Goal: Check status: Check status

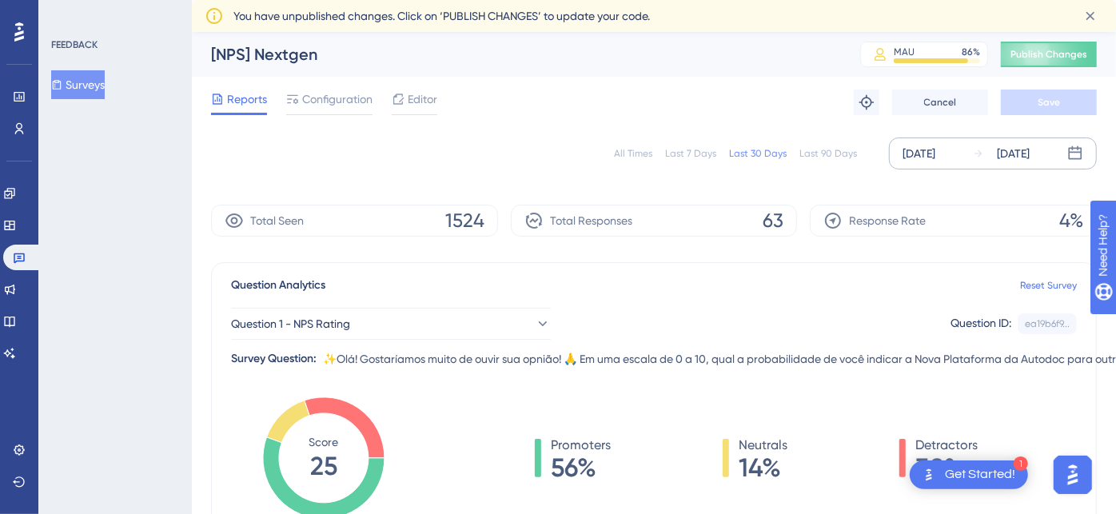
click at [935, 151] on div "[DATE]" at bounding box center [918, 153] width 33 height 19
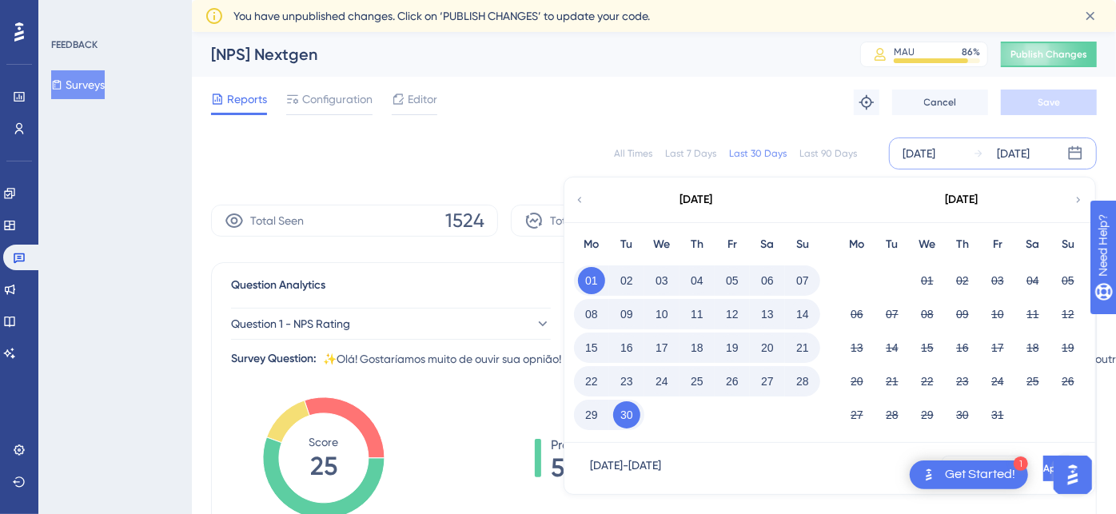
click at [595, 278] on button "01" at bounding box center [591, 280] width 27 height 27
click at [624, 415] on button "30" at bounding box center [626, 414] width 27 height 27
click at [746, 111] on div "Reports Configuration Editor Troubleshoot Cancel Save" at bounding box center [653, 102] width 885 height 51
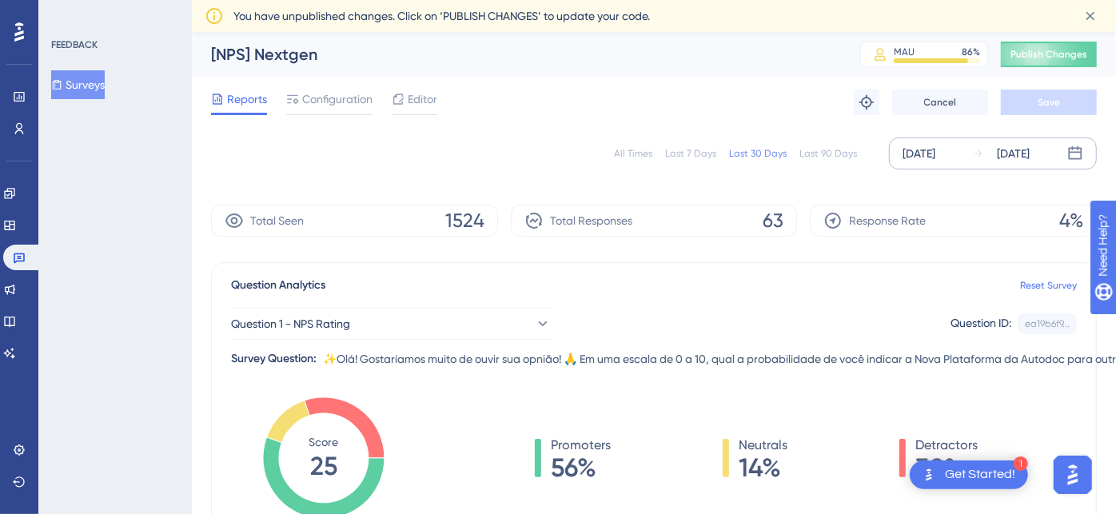
click at [933, 155] on div "[DATE]" at bounding box center [918, 153] width 33 height 19
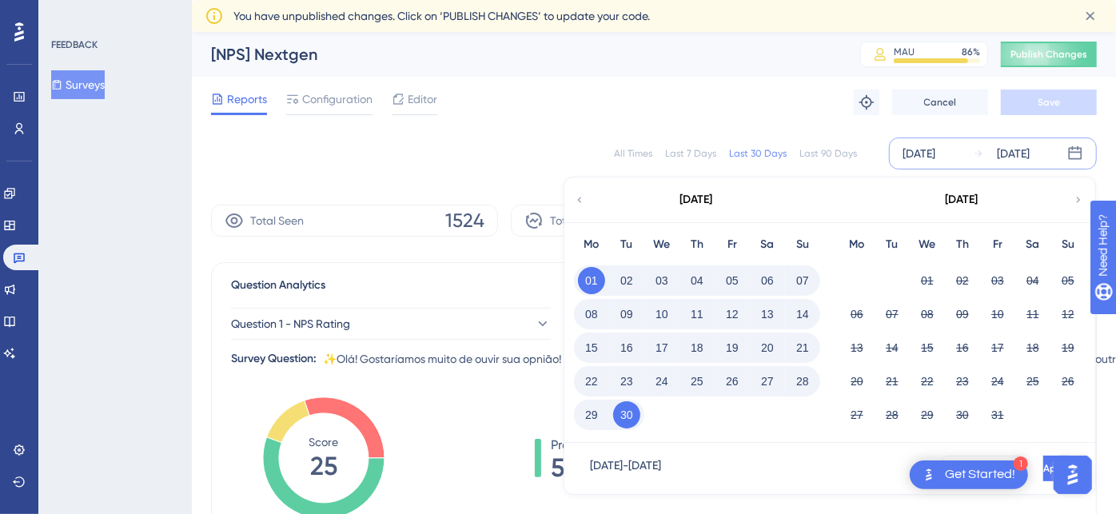
click at [577, 199] on icon at bounding box center [579, 200] width 11 height 14
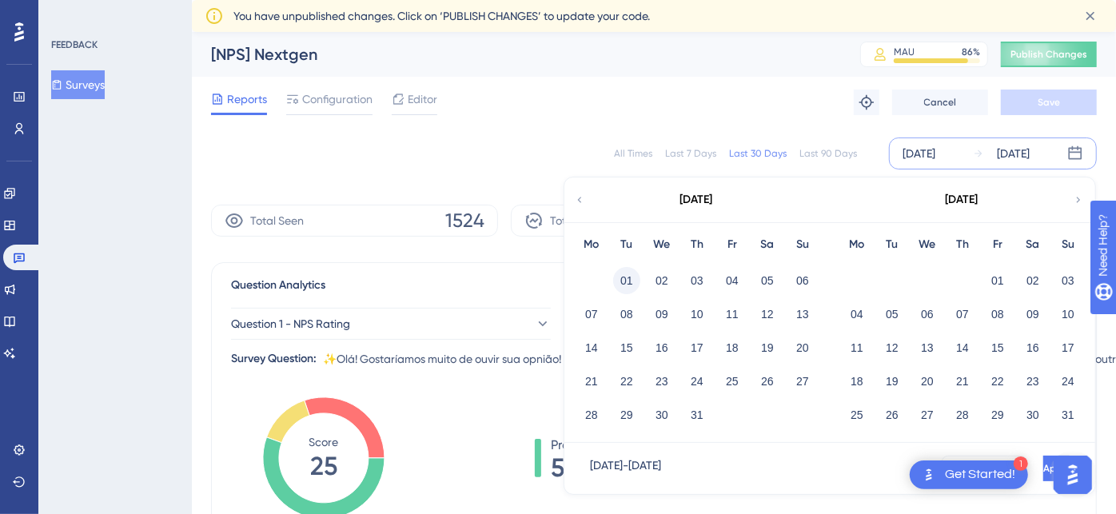
click at [622, 276] on button "01" at bounding box center [626, 280] width 27 height 27
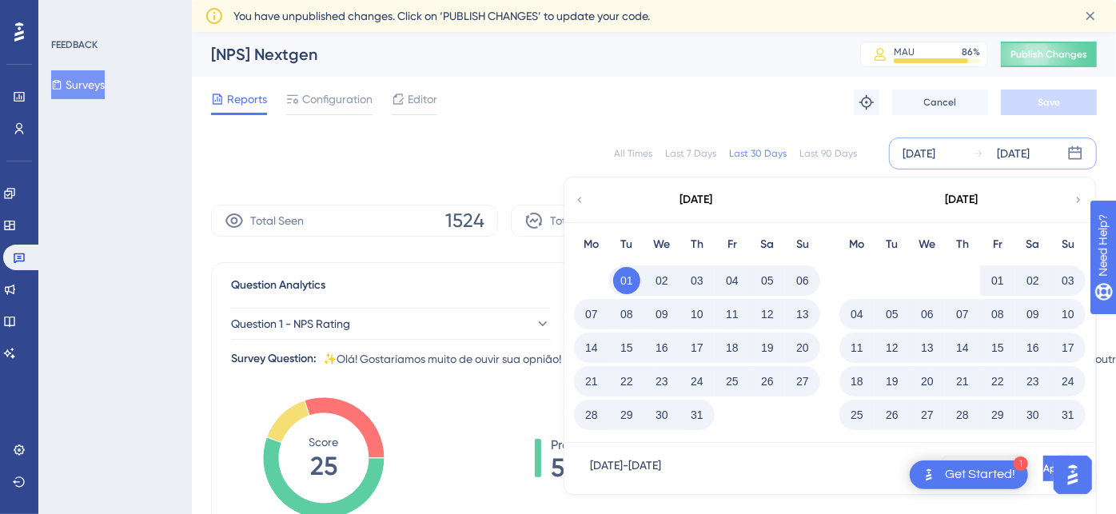
click at [694, 413] on button "31" at bounding box center [696, 414] width 27 height 27
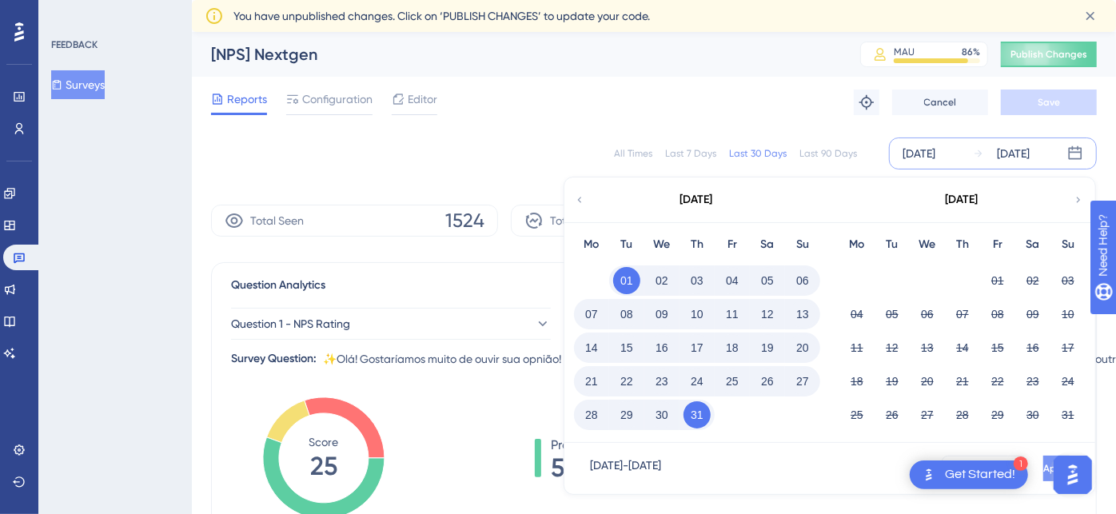
click at [1045, 463] on button "Apply" at bounding box center [1056, 468] width 26 height 26
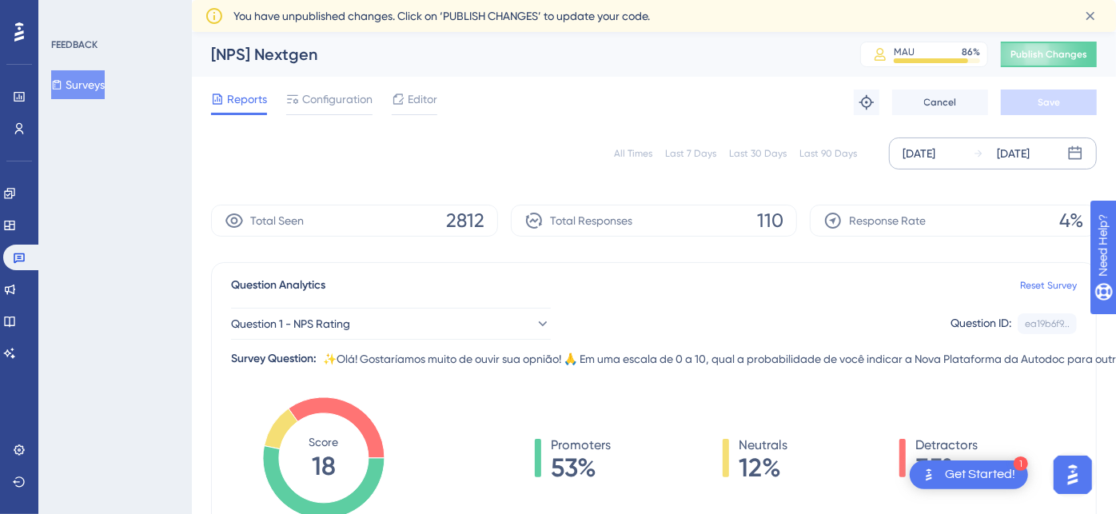
click at [934, 145] on div "[DATE]" at bounding box center [918, 153] width 33 height 19
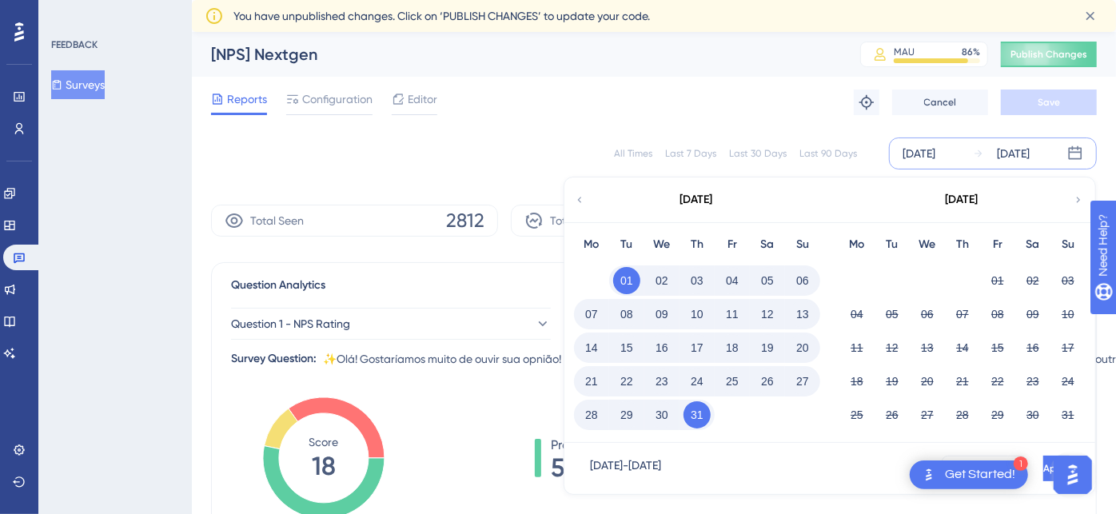
click at [1076, 198] on icon at bounding box center [1077, 200] width 11 height 14
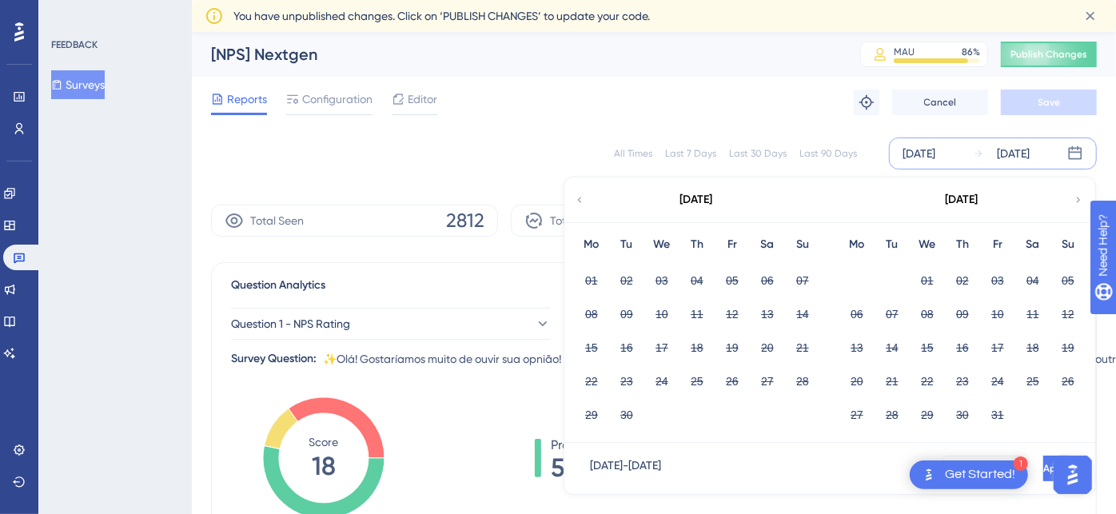
drag, startPoint x: 577, startPoint y: 189, endPoint x: 599, endPoint y: 204, distance: 26.6
click at [576, 189] on div "[DATE]" at bounding box center [696, 199] width 264 height 45
click at [579, 200] on icon at bounding box center [579, 200] width 11 height 14
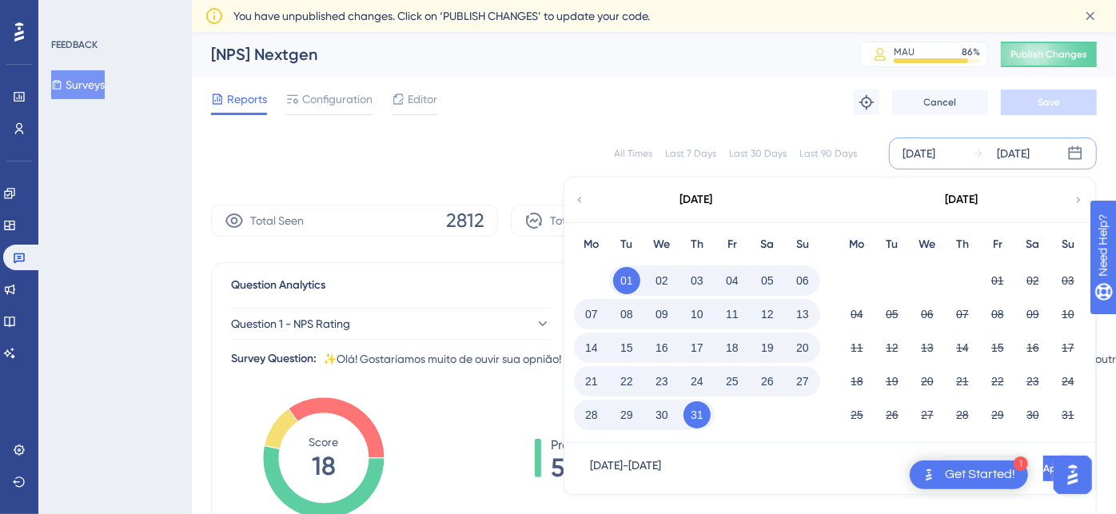
click at [911, 153] on div "[DATE]" at bounding box center [918, 153] width 33 height 19
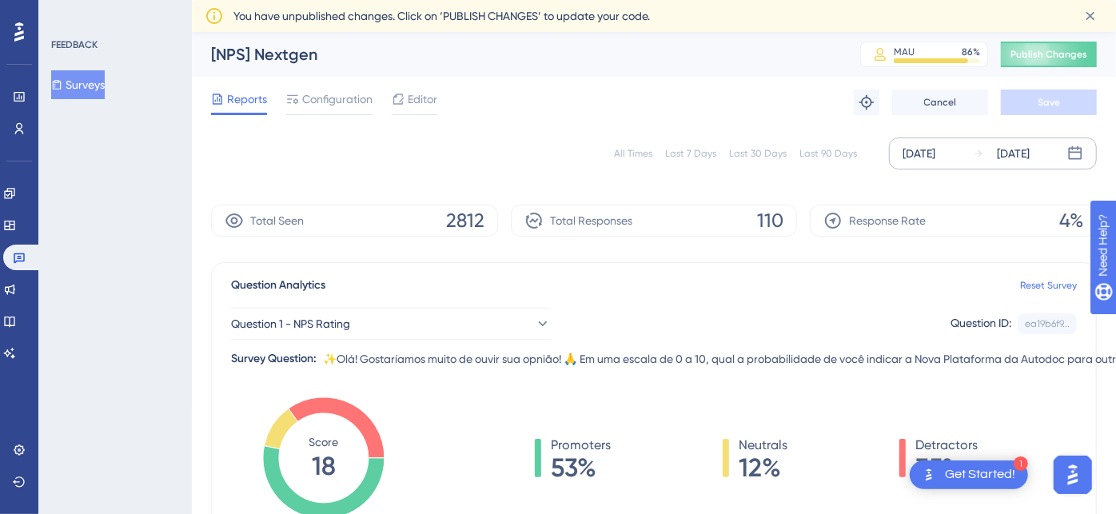
click at [909, 148] on div "[DATE]" at bounding box center [918, 153] width 33 height 19
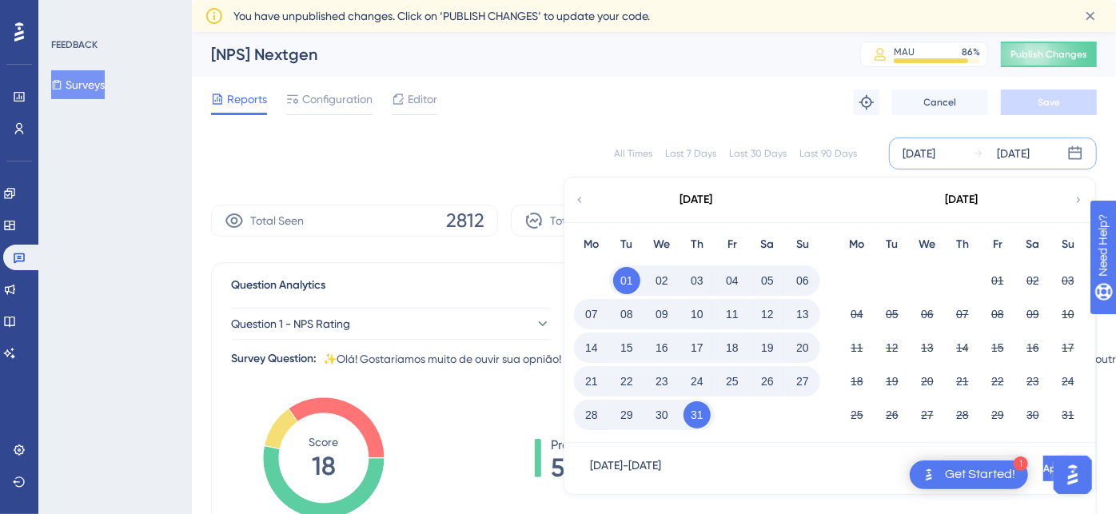
click at [1008, 170] on div "All Times Last 7 Days Last 30 Days Last 90 Days [DATE] [DATE] [DATE] Mo Tu We T…" at bounding box center [653, 153] width 885 height 51
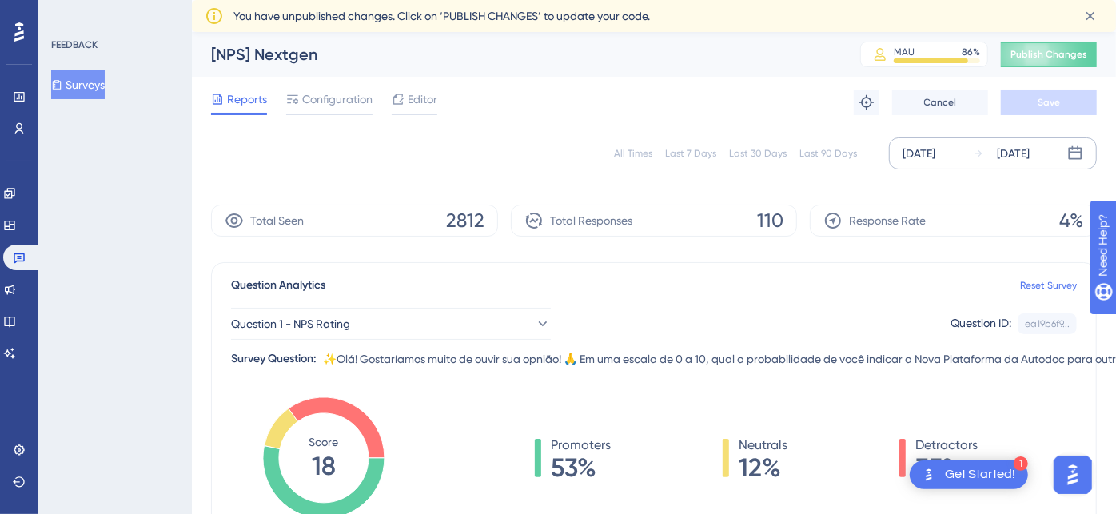
click at [1020, 151] on div "[DATE]" at bounding box center [1012, 153] width 33 height 19
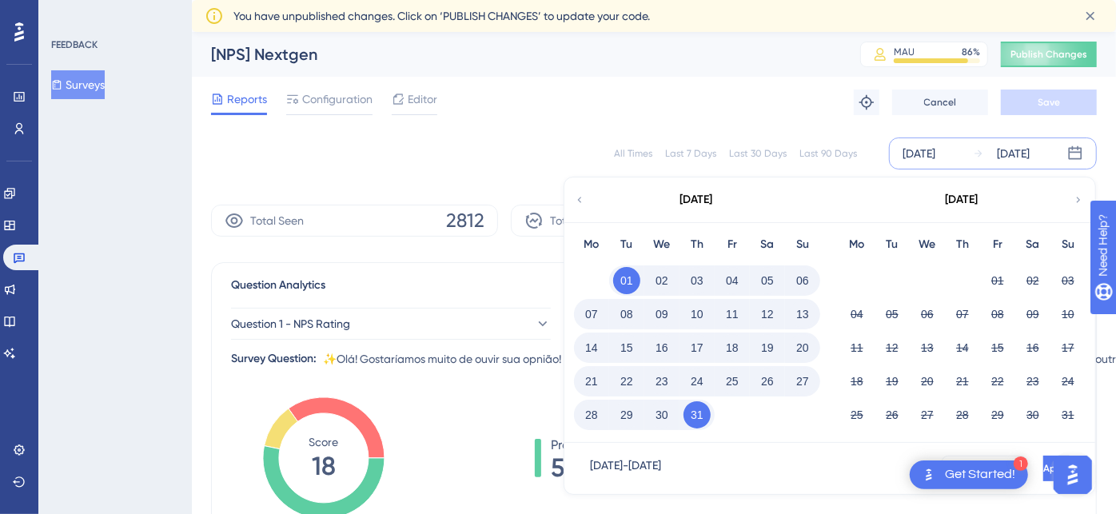
click at [648, 105] on div "Reports Configuration Editor Troubleshoot Cancel Save" at bounding box center [653, 102] width 885 height 51
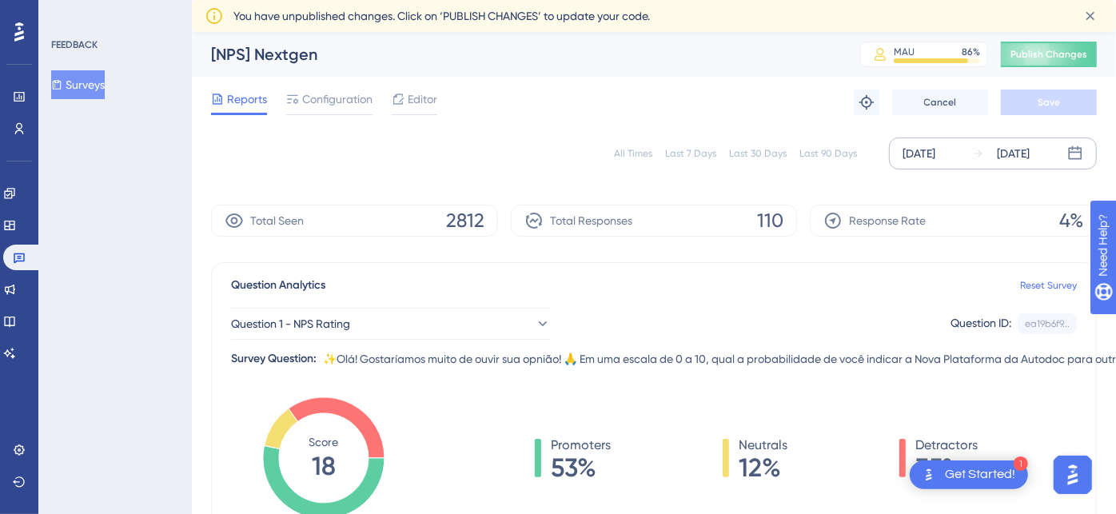
click at [1073, 155] on icon at bounding box center [1075, 153] width 16 height 16
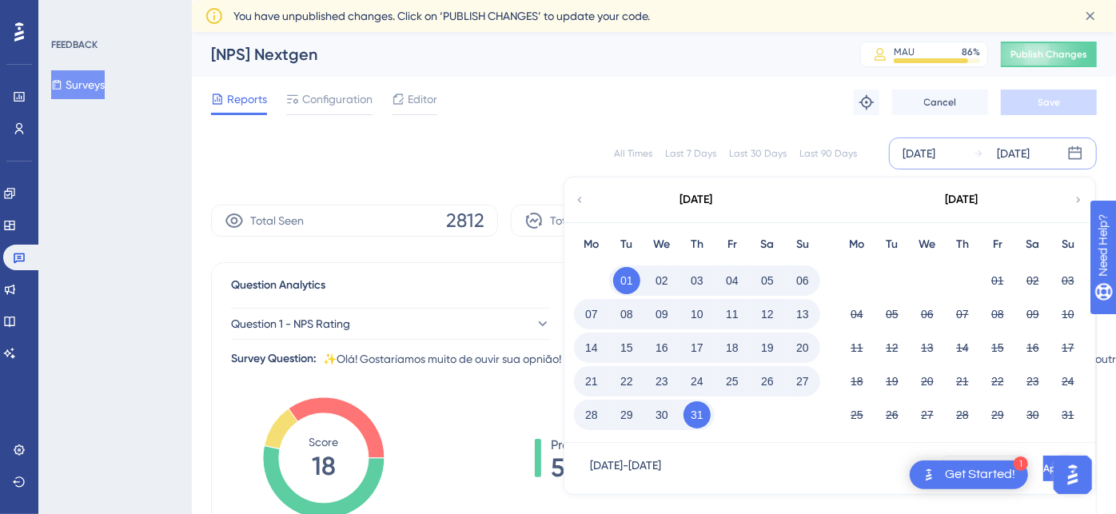
click at [1077, 196] on icon at bounding box center [1077, 200] width 11 height 14
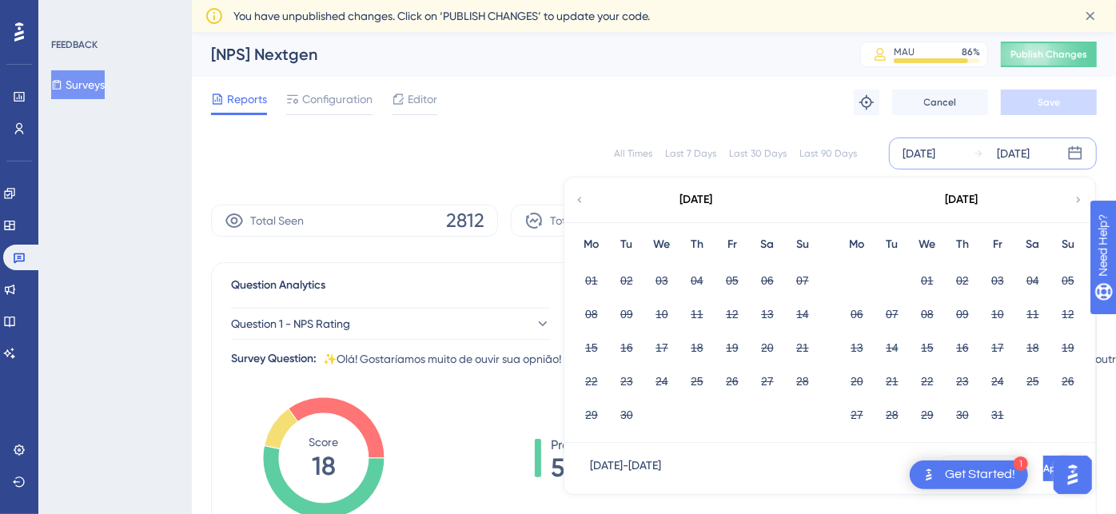
click at [584, 195] on icon at bounding box center [579, 200] width 11 height 14
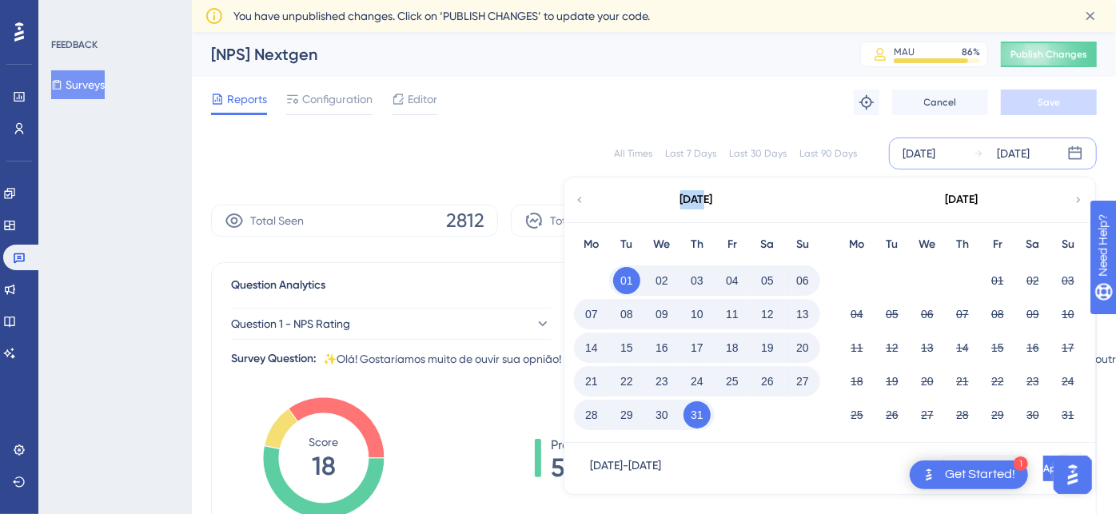
click at [583, 196] on icon at bounding box center [579, 200] width 11 height 14
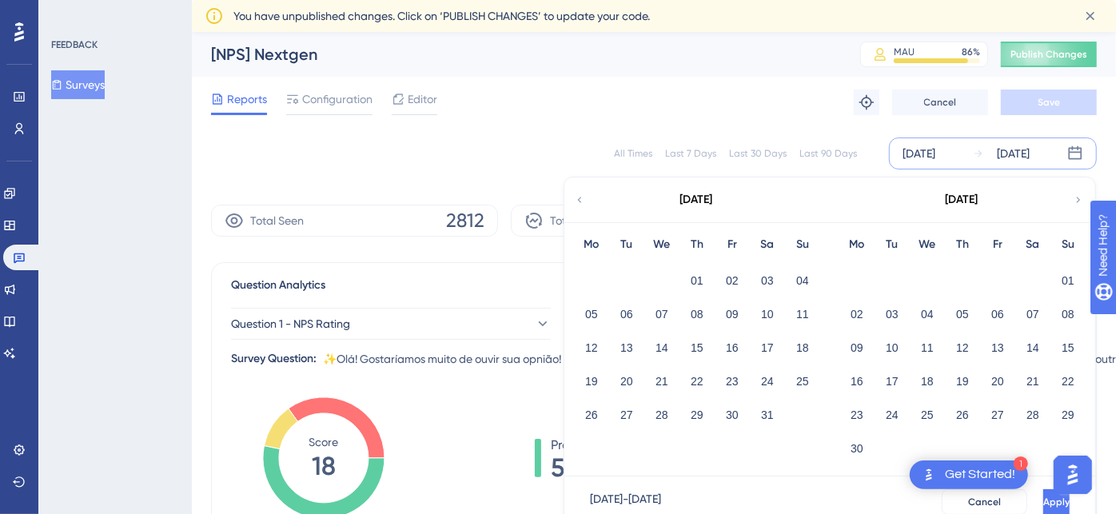
click at [603, 89] on div "Reports Configuration Editor Troubleshoot Cancel Save" at bounding box center [653, 102] width 885 height 51
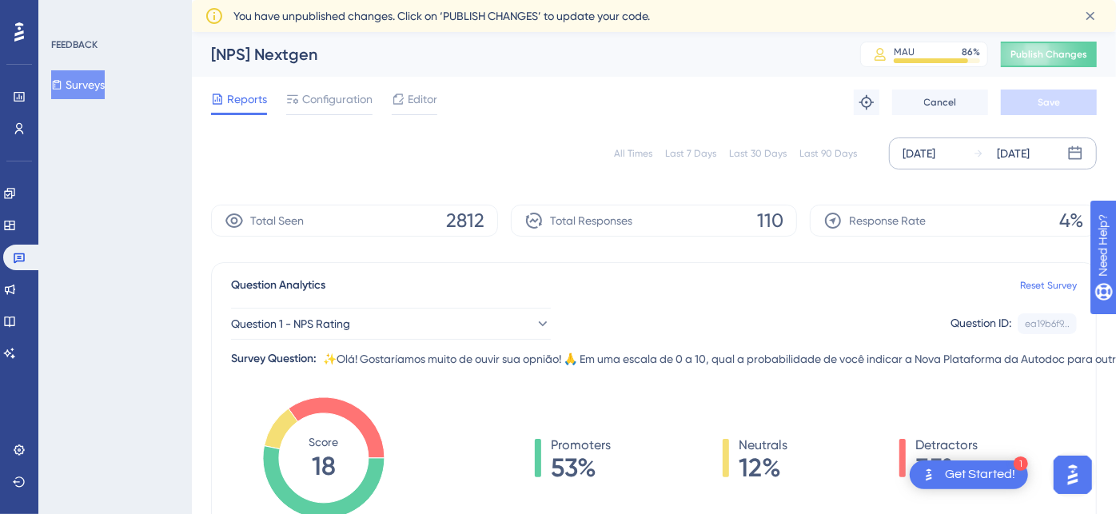
click at [703, 150] on div "Last 7 Days" at bounding box center [690, 153] width 51 height 13
click at [1069, 148] on icon at bounding box center [1075, 153] width 14 height 14
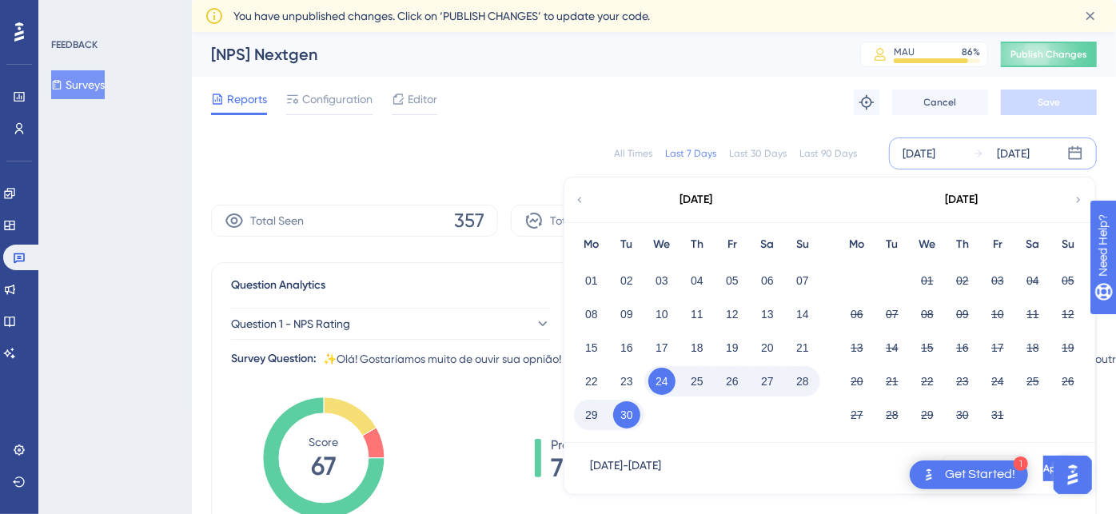
click at [579, 193] on icon at bounding box center [579, 200] width 11 height 14
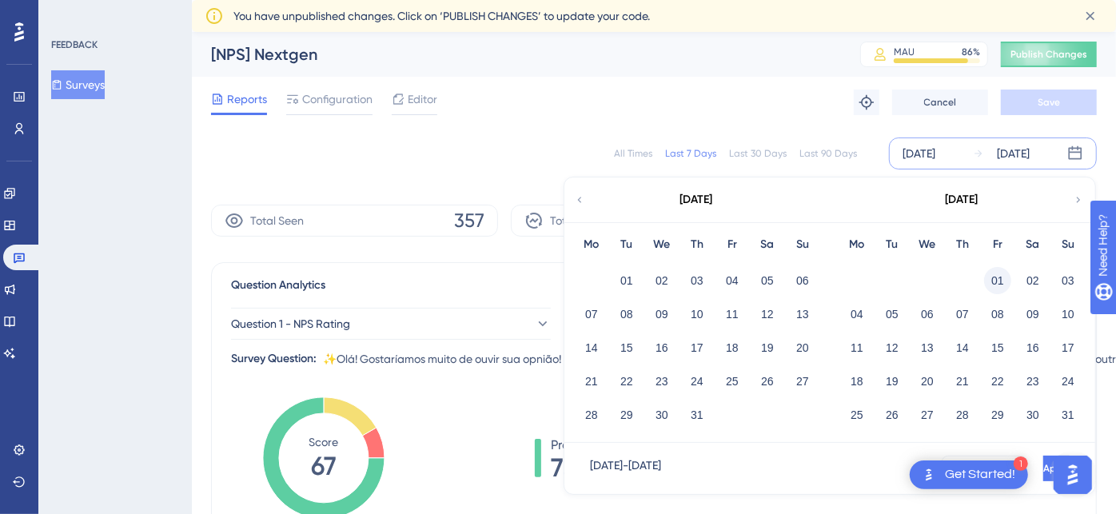
click at [997, 276] on button "01" at bounding box center [997, 280] width 27 height 27
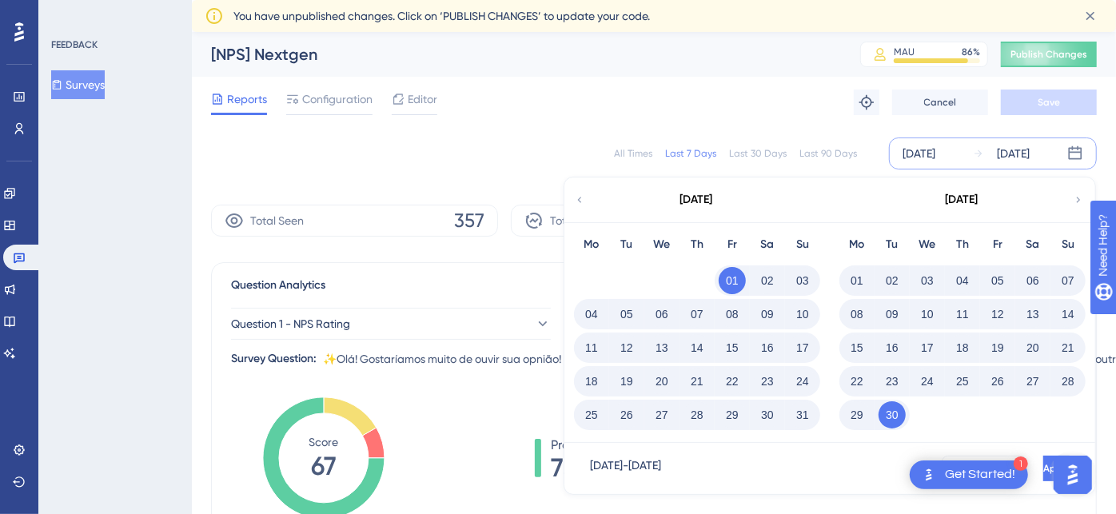
click at [809, 416] on button "31" at bounding box center [802, 414] width 27 height 27
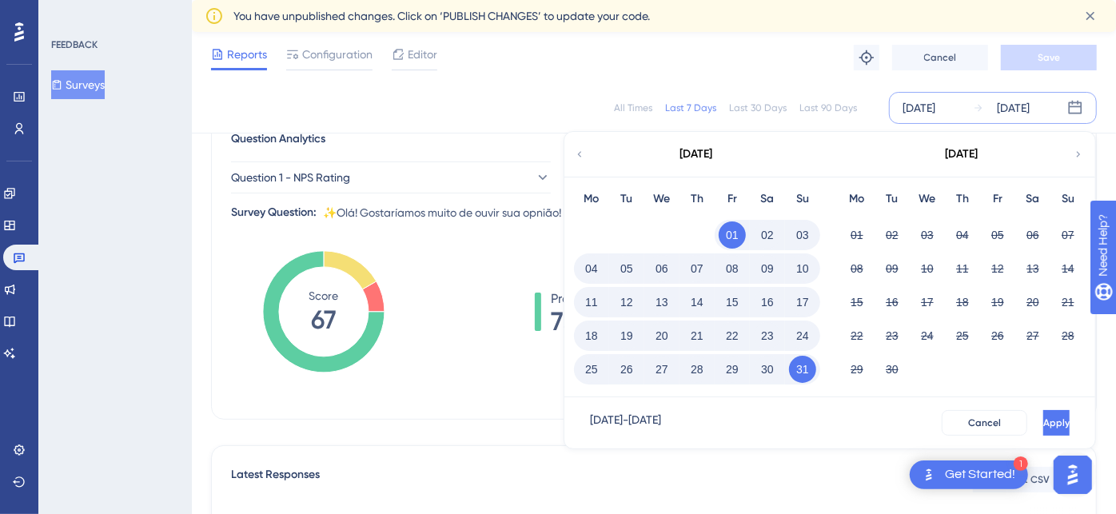
scroll to position [177, 0]
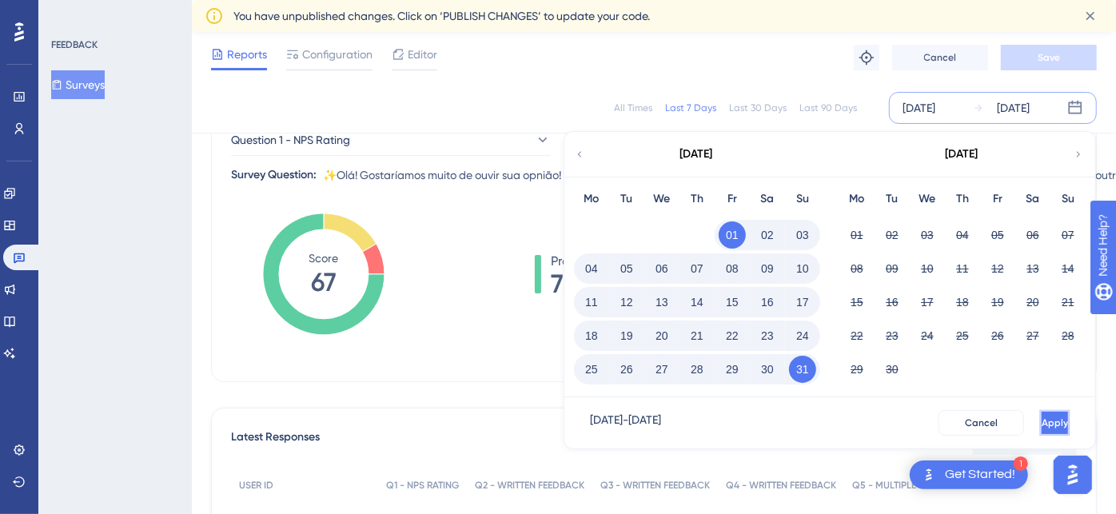
click at [1040, 418] on button "Apply" at bounding box center [1055, 423] width 30 height 26
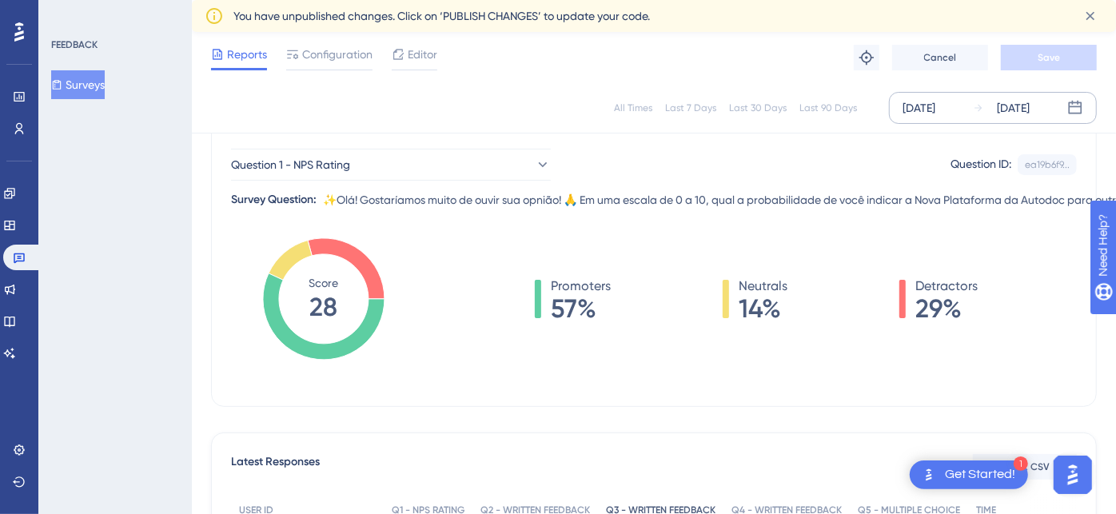
scroll to position [0, 0]
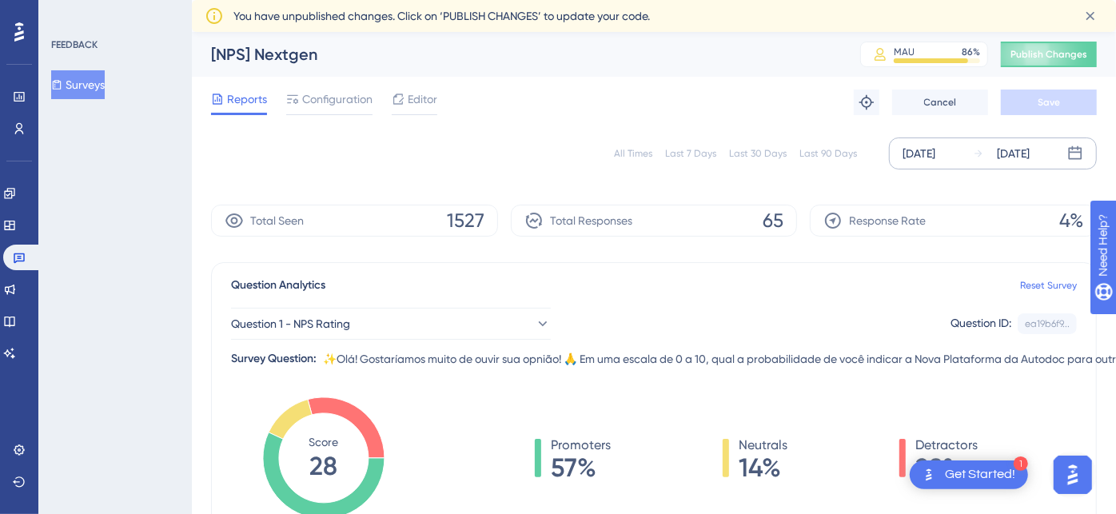
click at [933, 149] on div "[DATE]" at bounding box center [918, 153] width 33 height 19
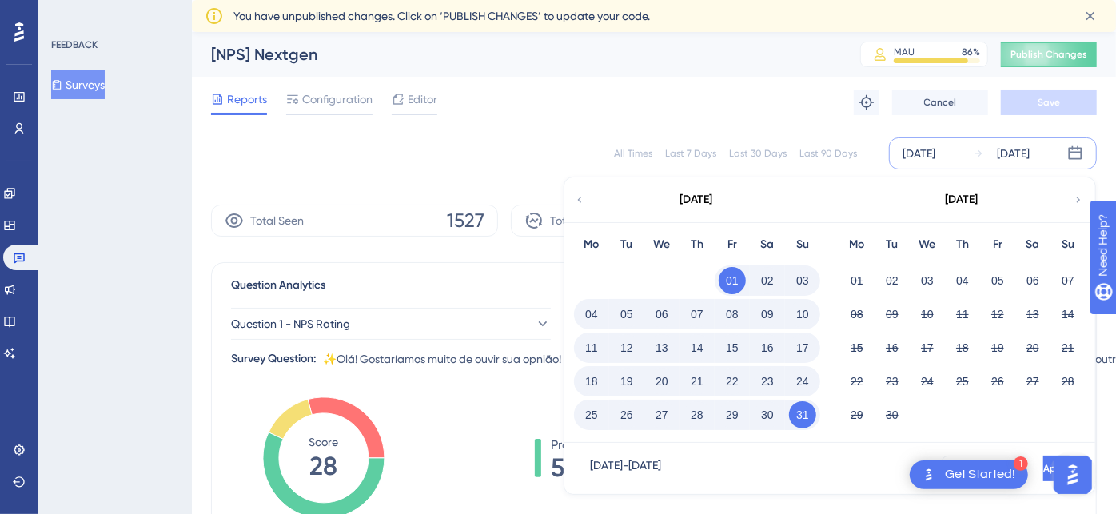
click at [688, 91] on div "Reports Configuration Editor Troubleshoot Cancel Save" at bounding box center [653, 102] width 885 height 51
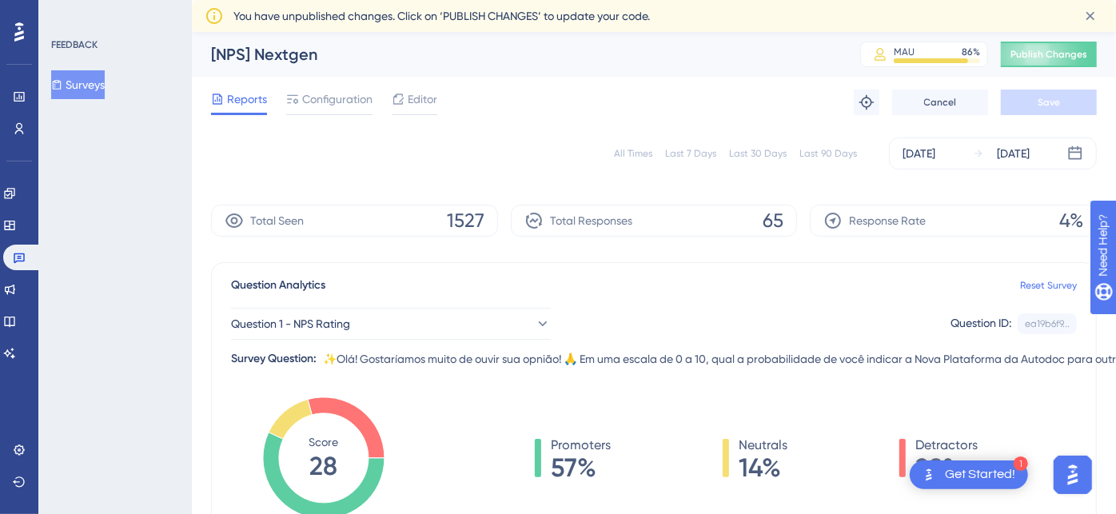
click at [756, 147] on div "Last 30 Days" at bounding box center [758, 153] width 58 height 13
click at [935, 149] on div "[DATE]" at bounding box center [918, 153] width 33 height 19
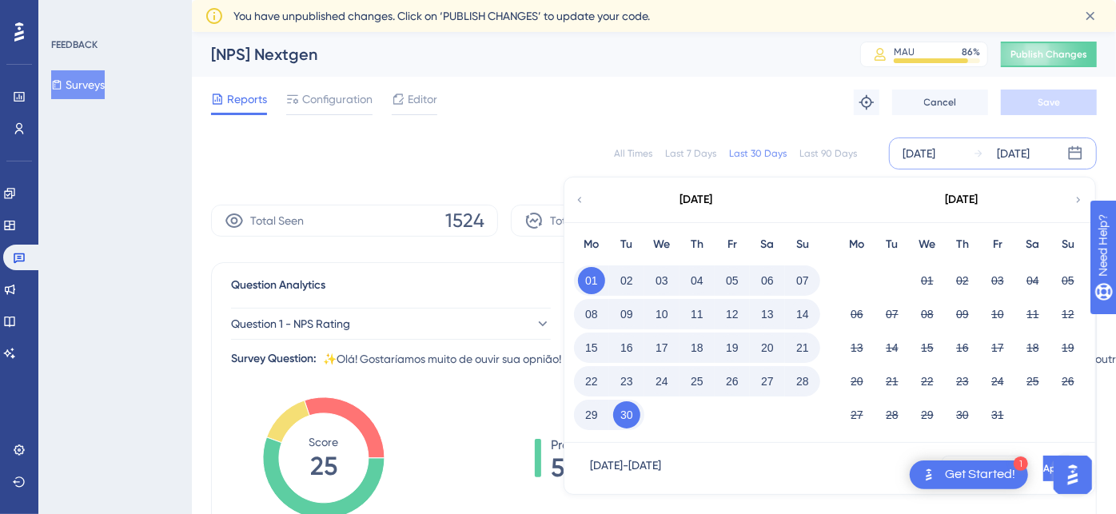
drag, startPoint x: 630, startPoint y: 96, endPoint x: 734, endPoint y: 113, distance: 105.4
click at [630, 96] on div "Reports Configuration Editor Troubleshoot Cancel Save" at bounding box center [653, 102] width 885 height 51
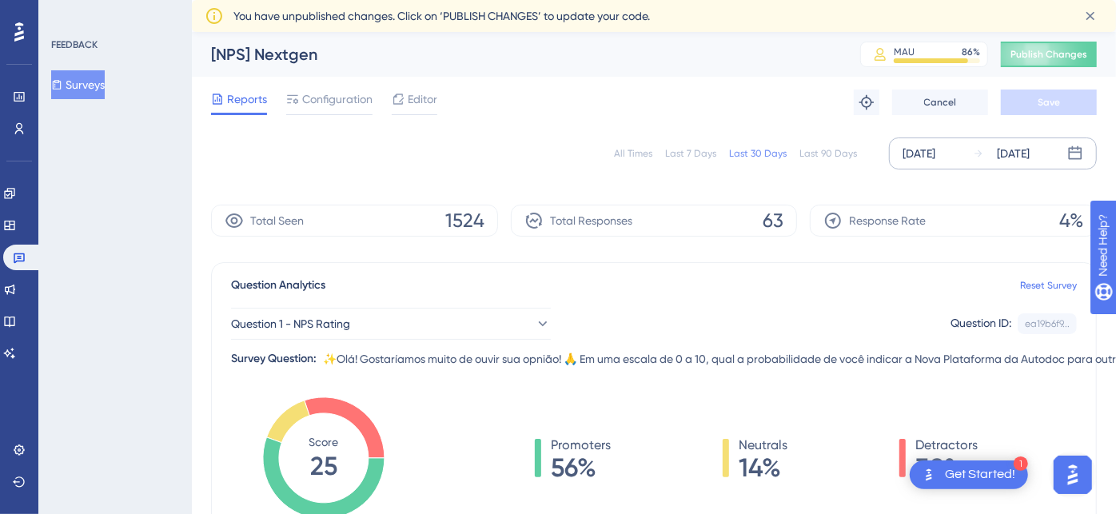
click at [935, 157] on div "[DATE]" at bounding box center [918, 153] width 33 height 19
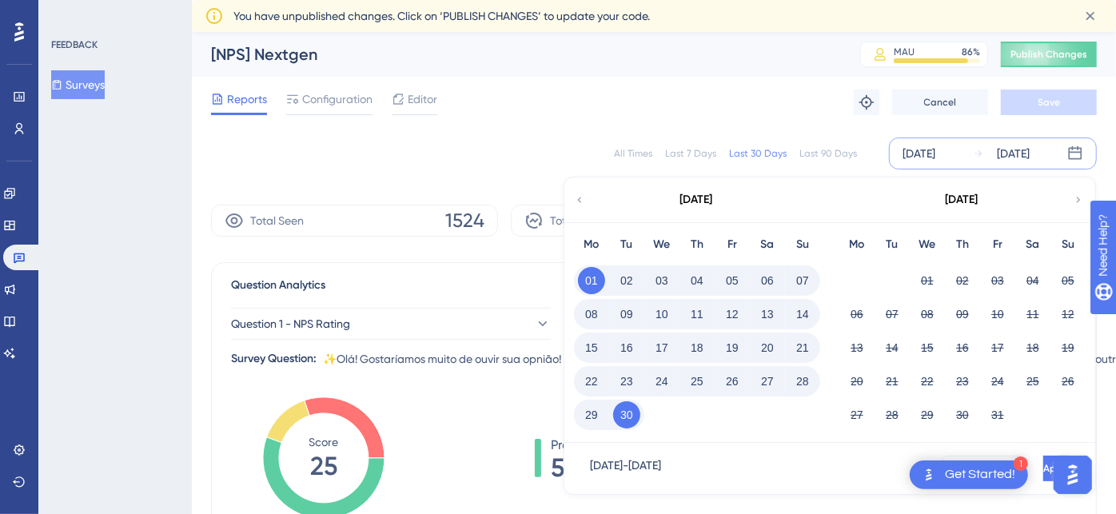
click at [578, 201] on icon at bounding box center [579, 200] width 11 height 14
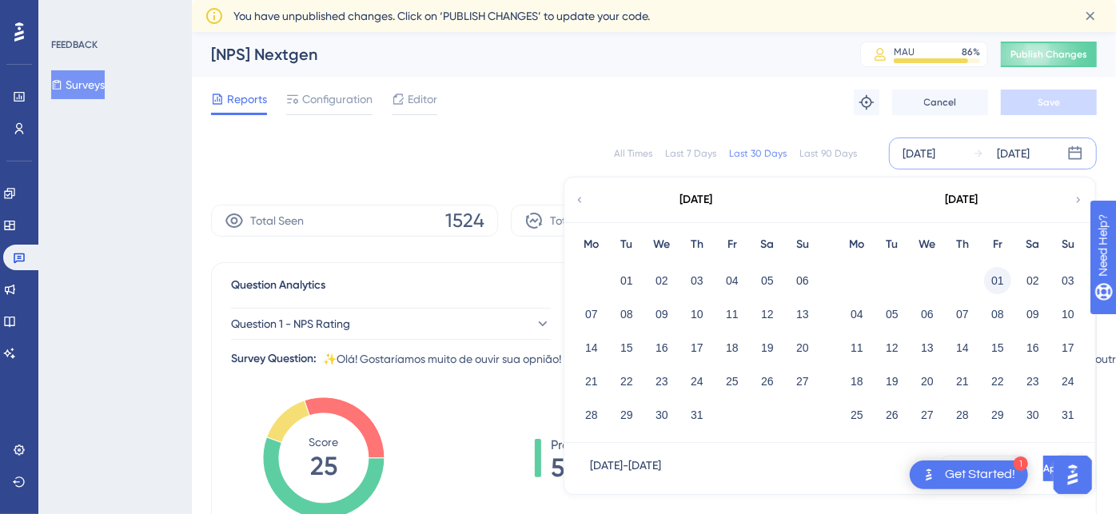
click at [993, 275] on button "01" at bounding box center [997, 280] width 27 height 27
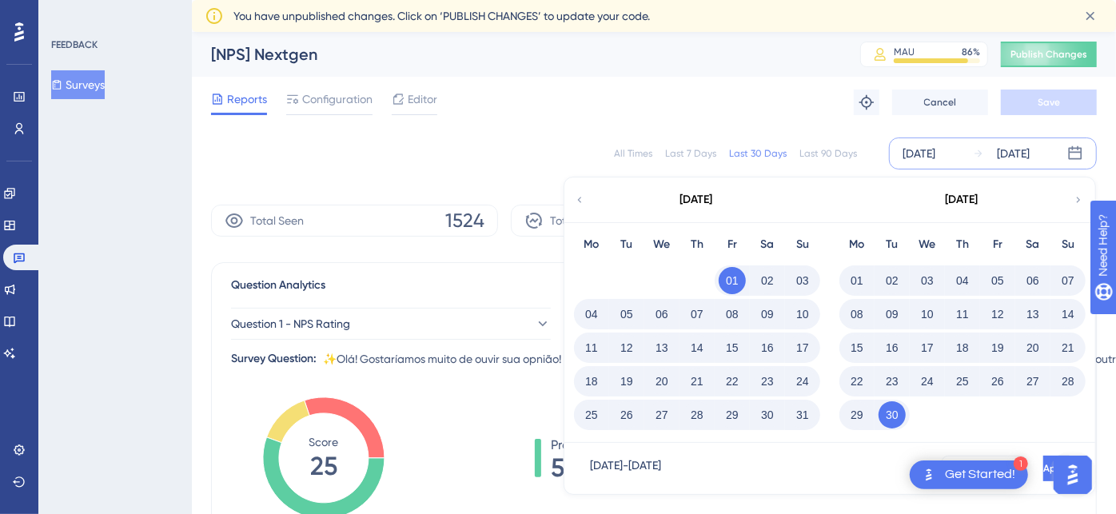
click at [807, 413] on button "31" at bounding box center [802, 414] width 27 height 27
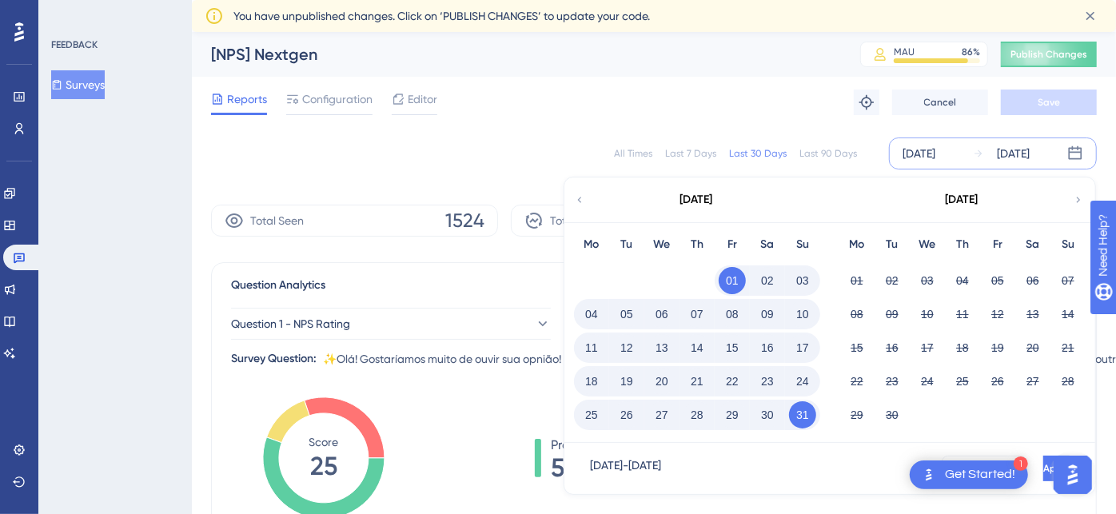
click at [781, 107] on div "Reports Configuration Editor Troubleshoot Cancel Save" at bounding box center [653, 102] width 885 height 51
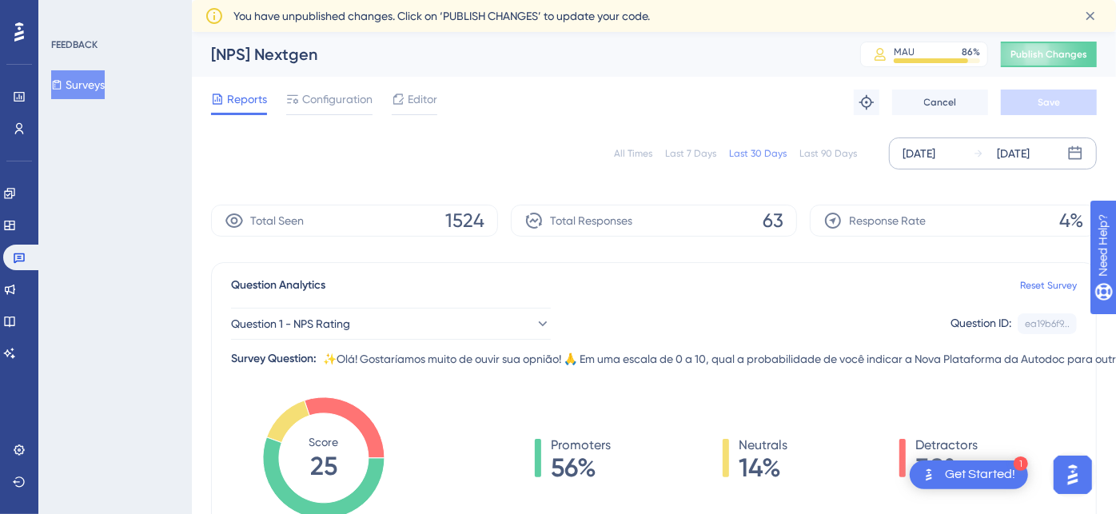
click at [1006, 149] on div "[DATE]" at bounding box center [1012, 153] width 33 height 19
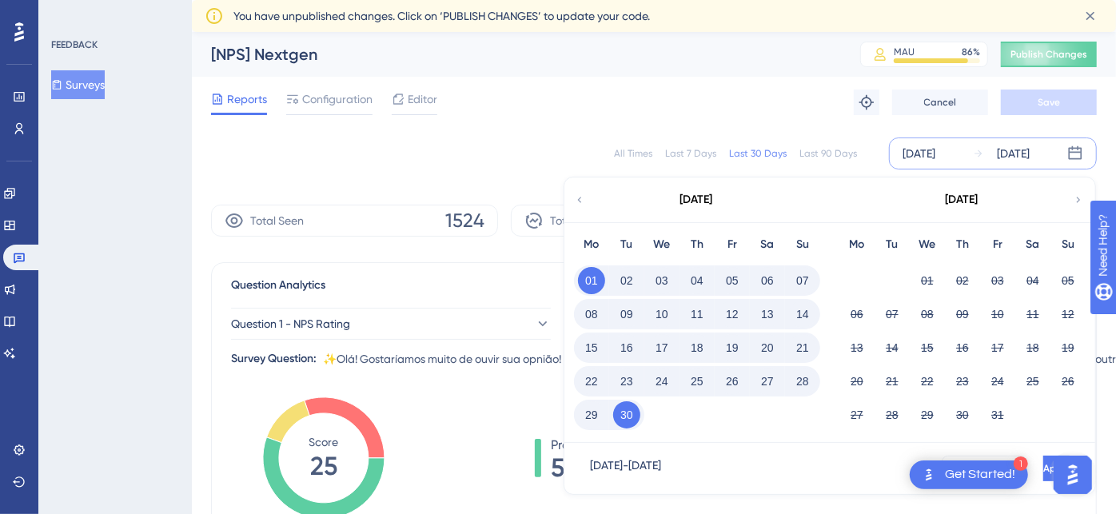
click at [579, 196] on icon at bounding box center [579, 200] width 11 height 14
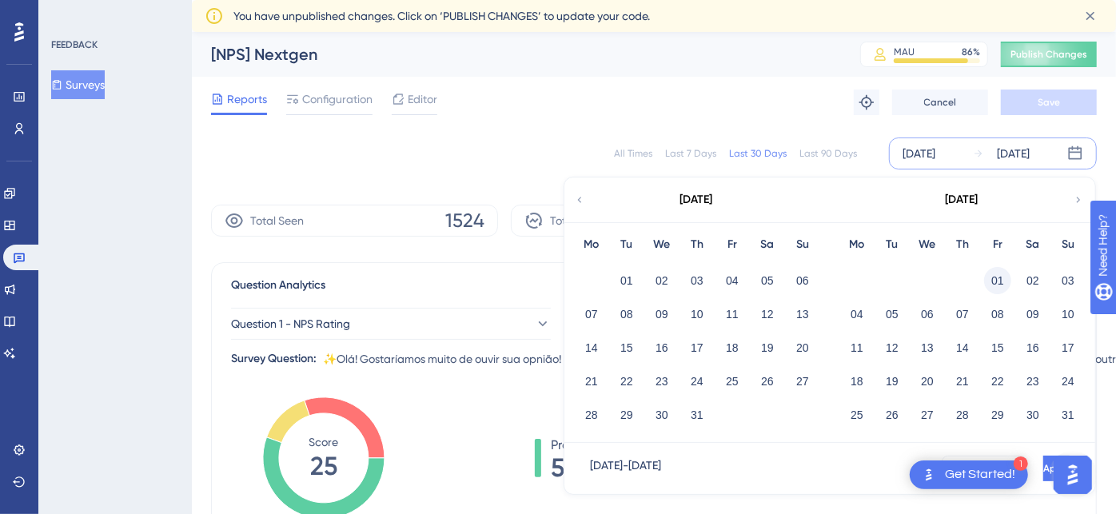
click at [992, 276] on button "01" at bounding box center [997, 280] width 27 height 27
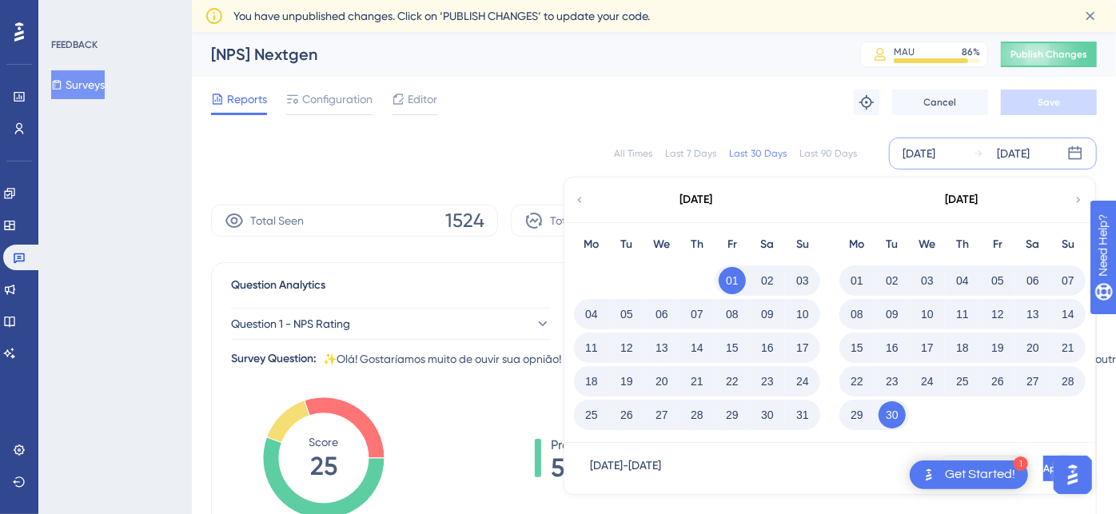
click at [801, 417] on button "31" at bounding box center [802, 414] width 27 height 27
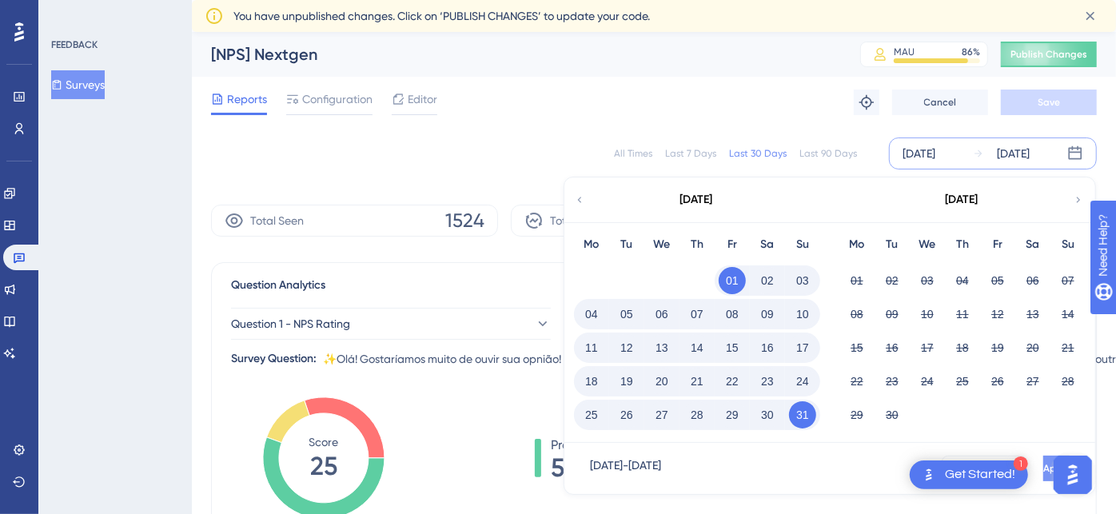
click at [1044, 459] on button "Apply" at bounding box center [1056, 468] width 26 height 26
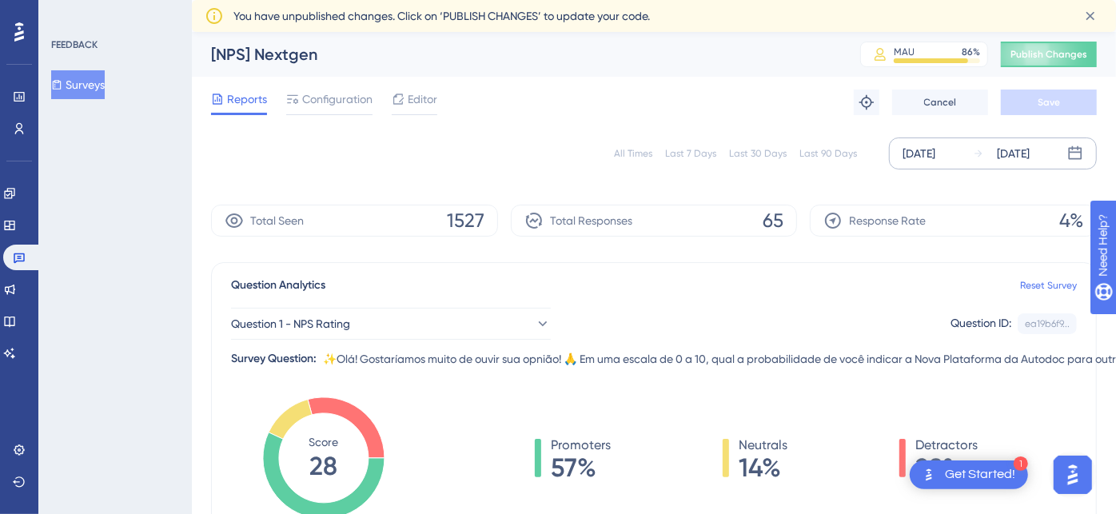
click at [755, 157] on div "Last 30 Days" at bounding box center [758, 153] width 58 height 13
click at [932, 159] on div "[DATE]" at bounding box center [918, 153] width 33 height 19
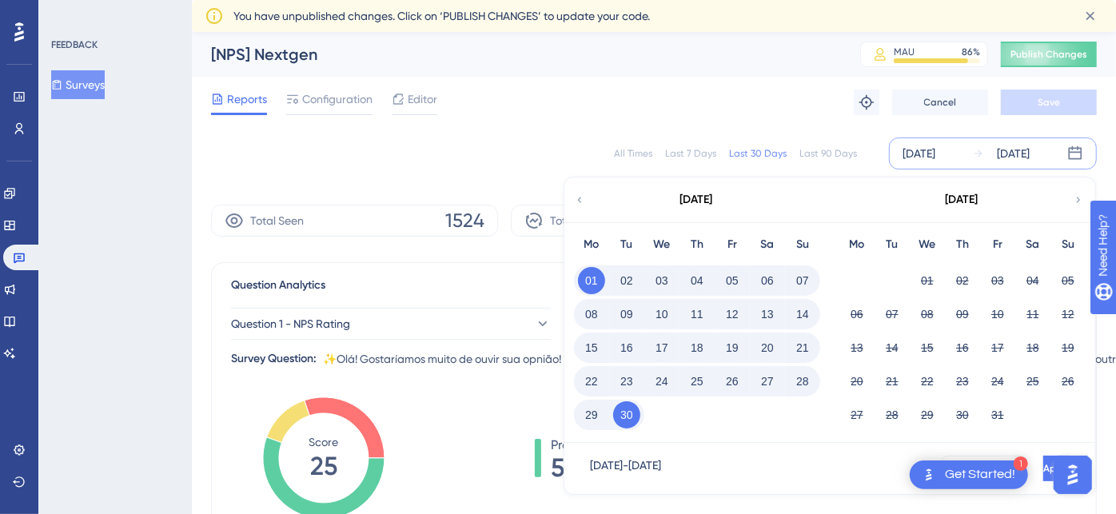
click at [579, 193] on icon at bounding box center [579, 200] width 11 height 14
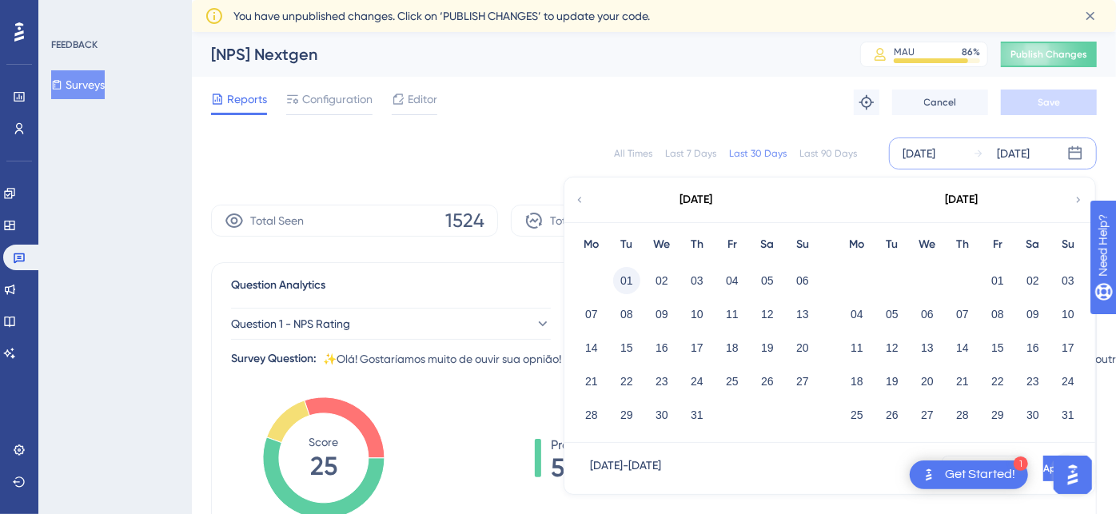
click at [620, 280] on button "01" at bounding box center [626, 280] width 27 height 27
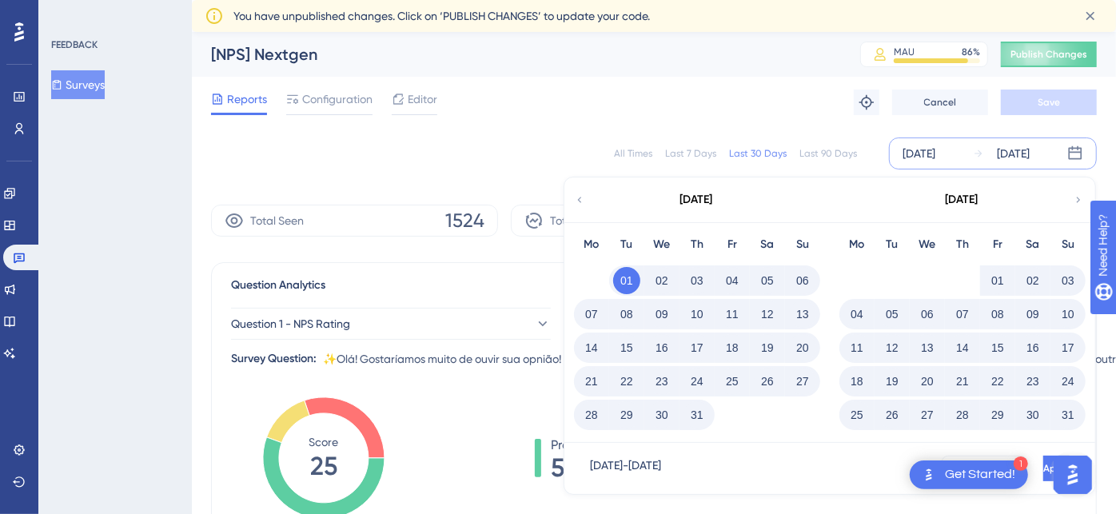
click at [693, 411] on button "31" at bounding box center [696, 414] width 27 height 27
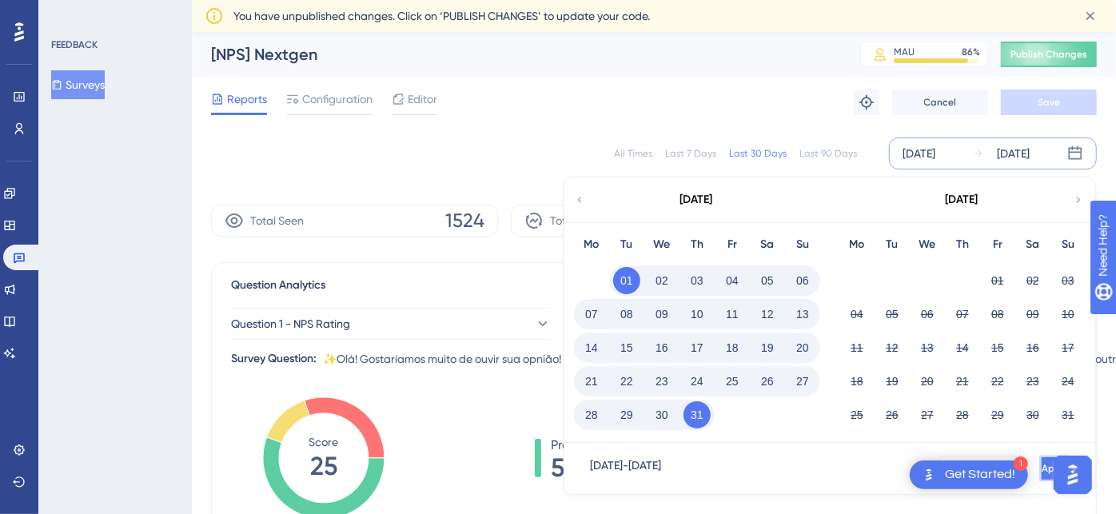
click at [1044, 461] on button "Apply" at bounding box center [1055, 468] width 30 height 26
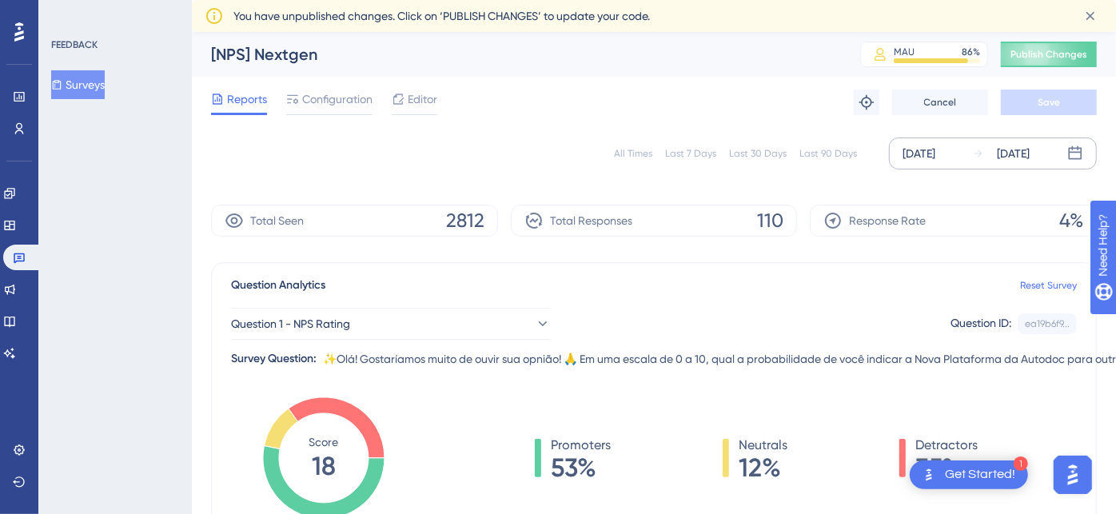
click at [929, 162] on div "[DATE]" at bounding box center [918, 153] width 33 height 19
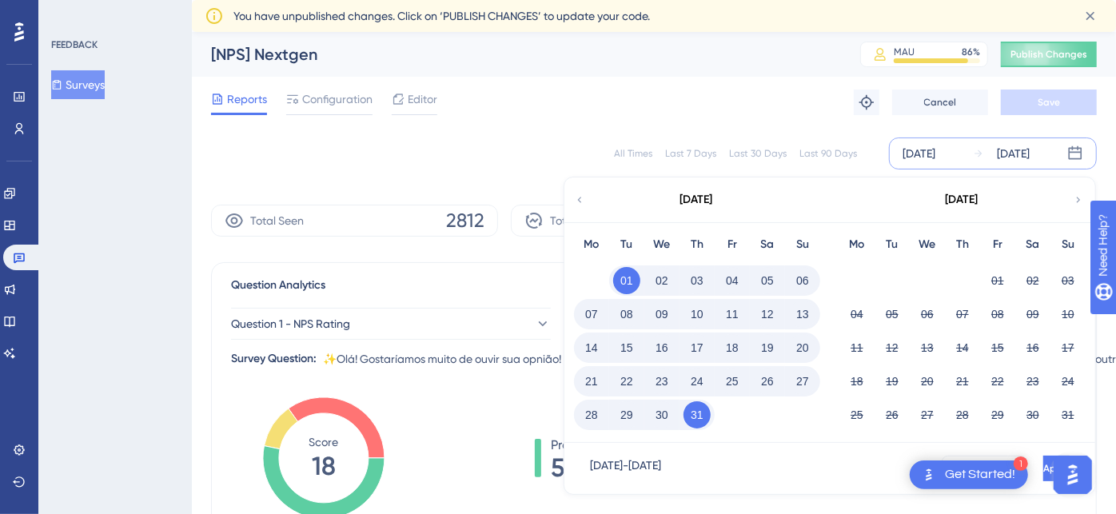
click at [571, 208] on div "[DATE]" at bounding box center [696, 199] width 264 height 45
click at [583, 200] on icon at bounding box center [579, 200] width 11 height 14
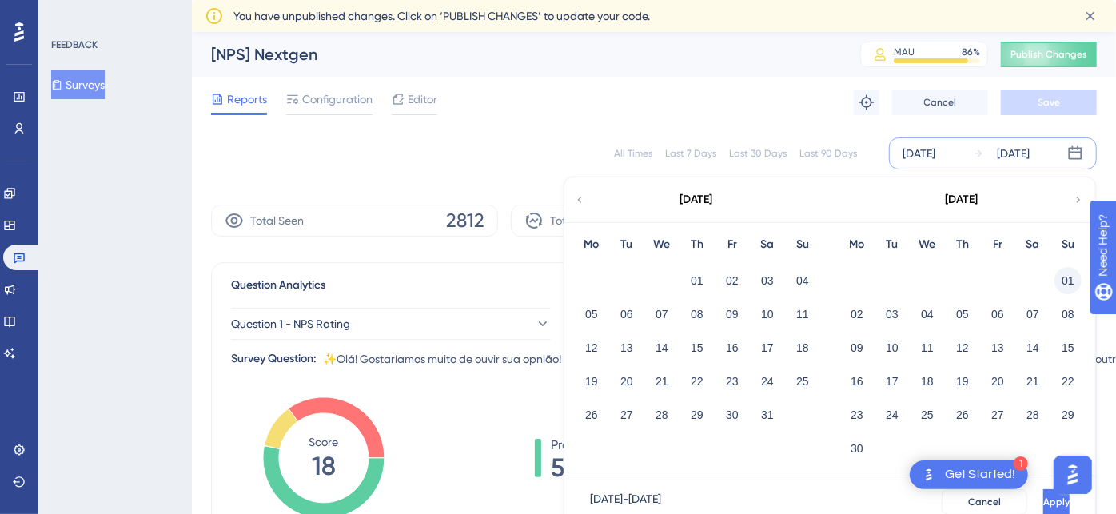
click at [1068, 275] on button "01" at bounding box center [1067, 280] width 27 height 27
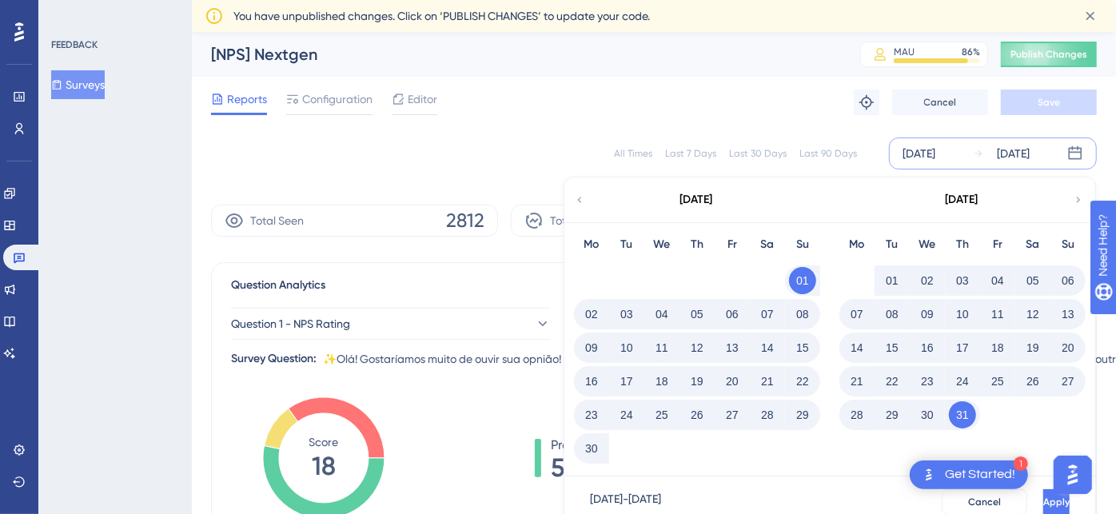
click at [797, 411] on button "29" at bounding box center [802, 414] width 27 height 27
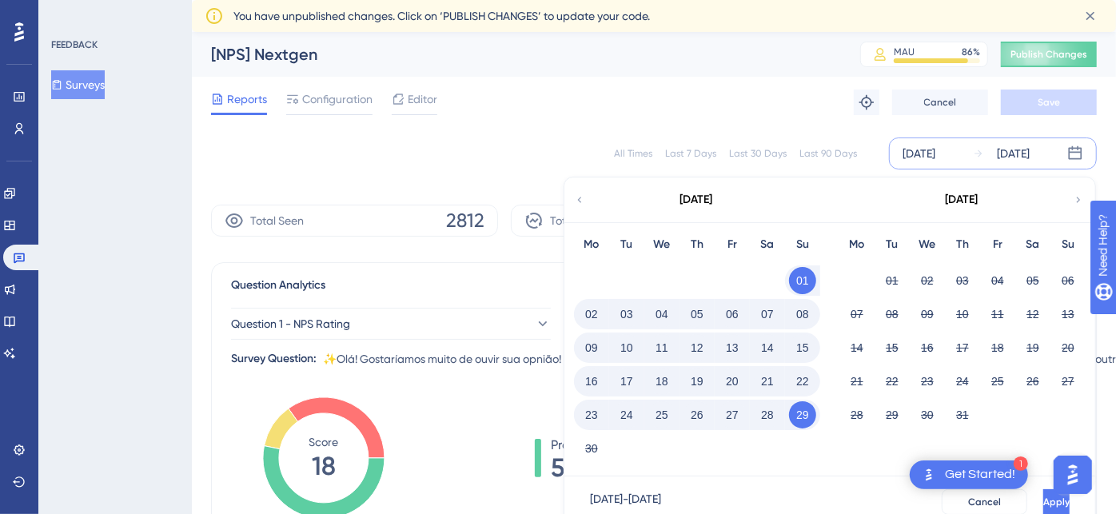
click at [791, 285] on button "01" at bounding box center [802, 280] width 27 height 27
click at [893, 271] on button "01" at bounding box center [891, 280] width 27 height 27
click at [806, 276] on button "01" at bounding box center [802, 280] width 27 height 27
click at [595, 449] on button "30" at bounding box center [591, 448] width 27 height 27
click at [1041, 499] on span "Apply" at bounding box center [1054, 501] width 26 height 13
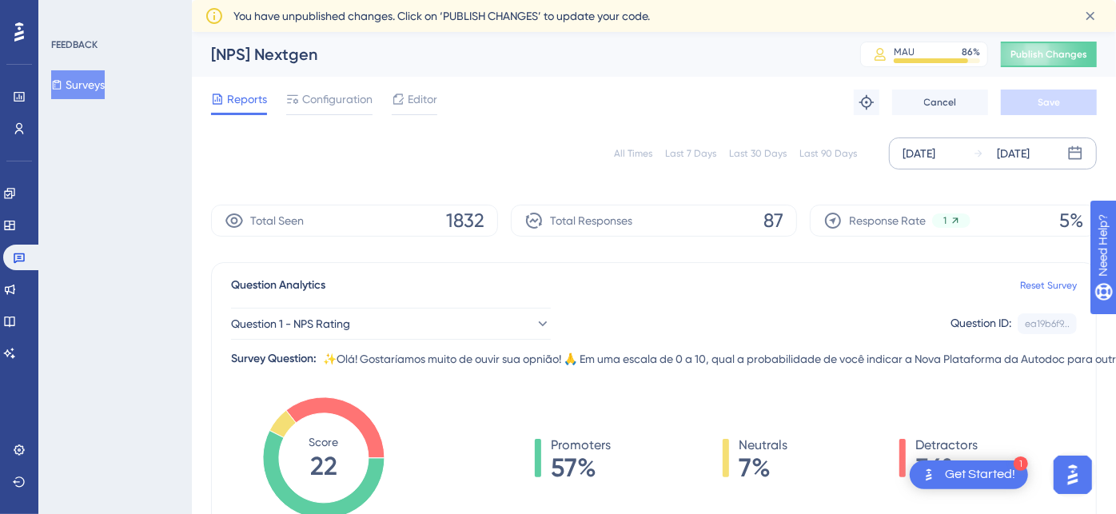
click at [935, 153] on div "[DATE]" at bounding box center [918, 153] width 33 height 19
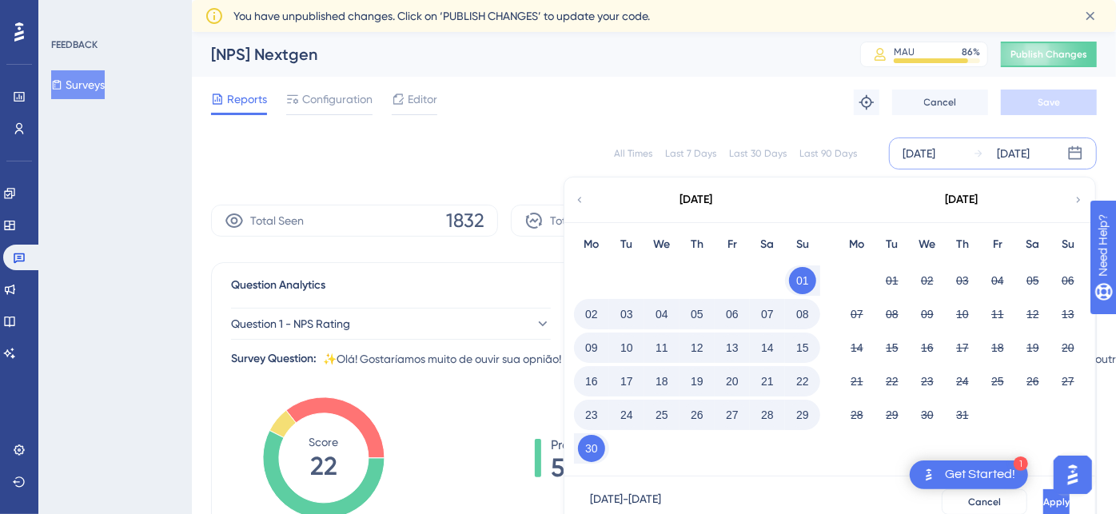
click at [578, 195] on icon at bounding box center [579, 200] width 11 height 14
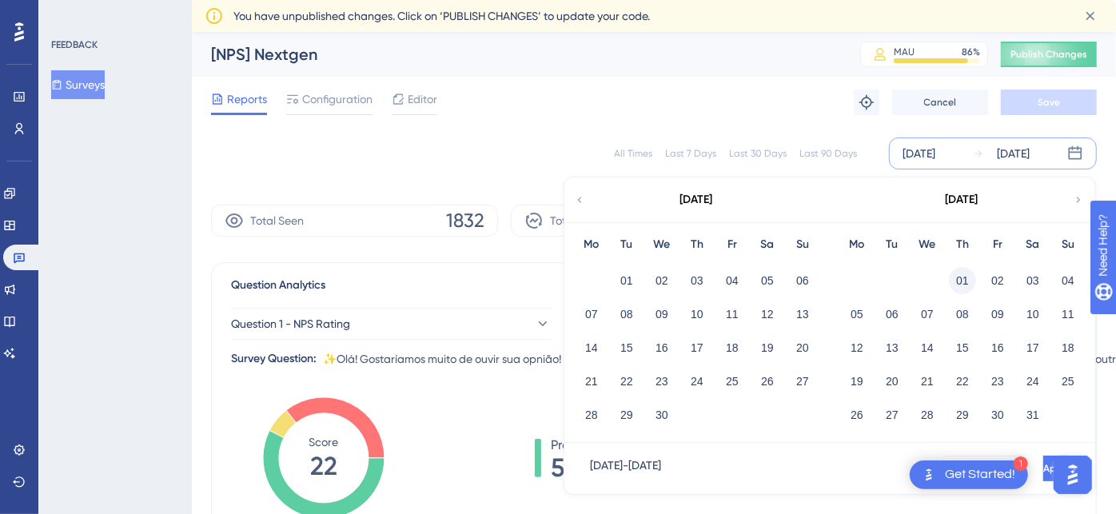
click at [960, 276] on button "01" at bounding box center [961, 280] width 27 height 27
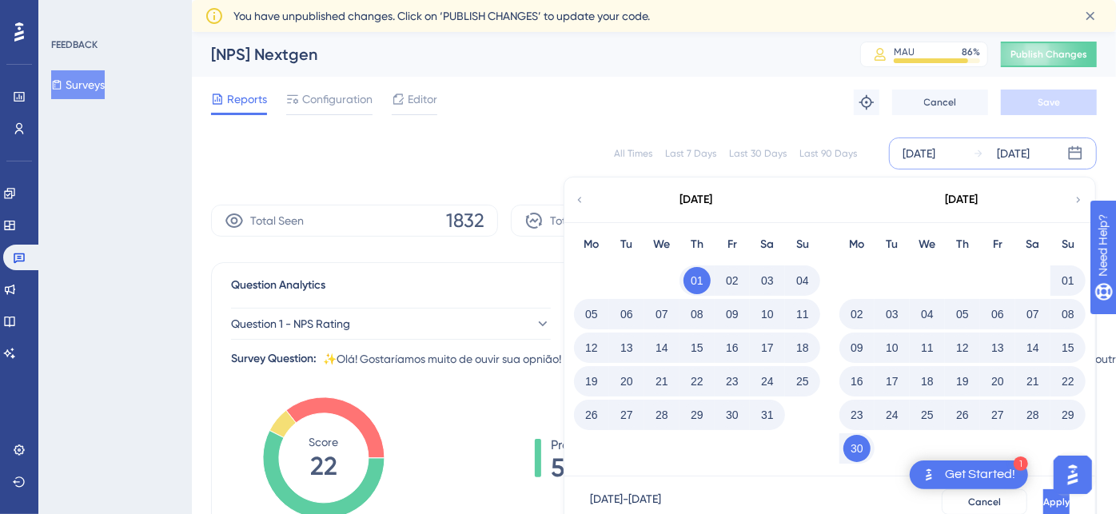
click at [772, 411] on button "31" at bounding box center [767, 414] width 27 height 27
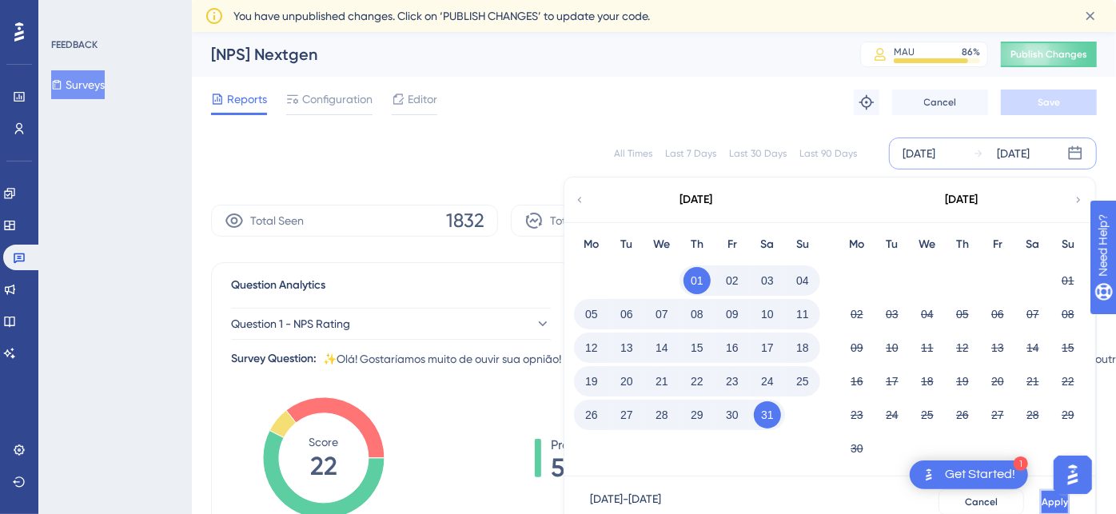
click at [1045, 497] on button "Apply" at bounding box center [1055, 502] width 30 height 26
